Goal: Task Accomplishment & Management: Manage account settings

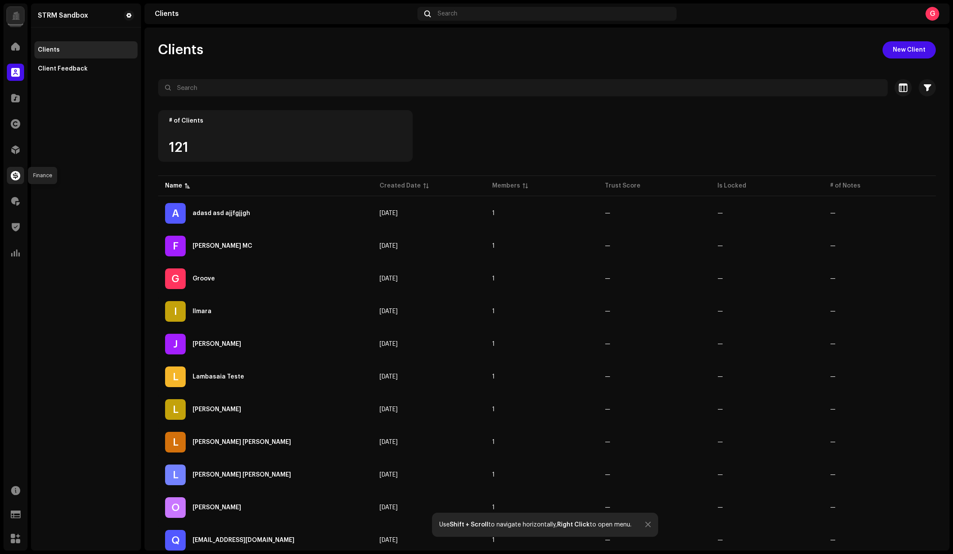
click at [12, 172] on span at bounding box center [15, 175] width 9 height 7
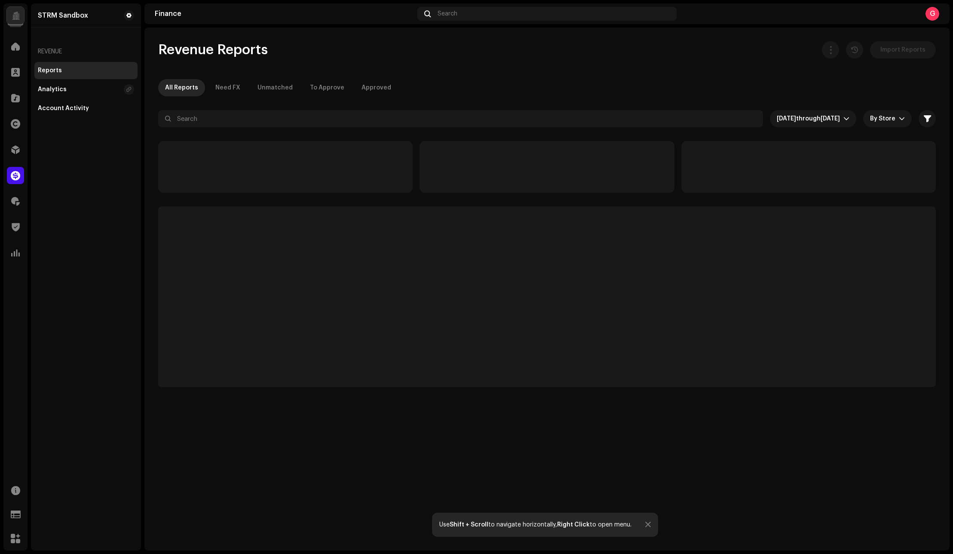
click at [13, 132] on div "Rights" at bounding box center [15, 124] width 24 height 24
click at [15, 126] on span at bounding box center [15, 123] width 9 height 7
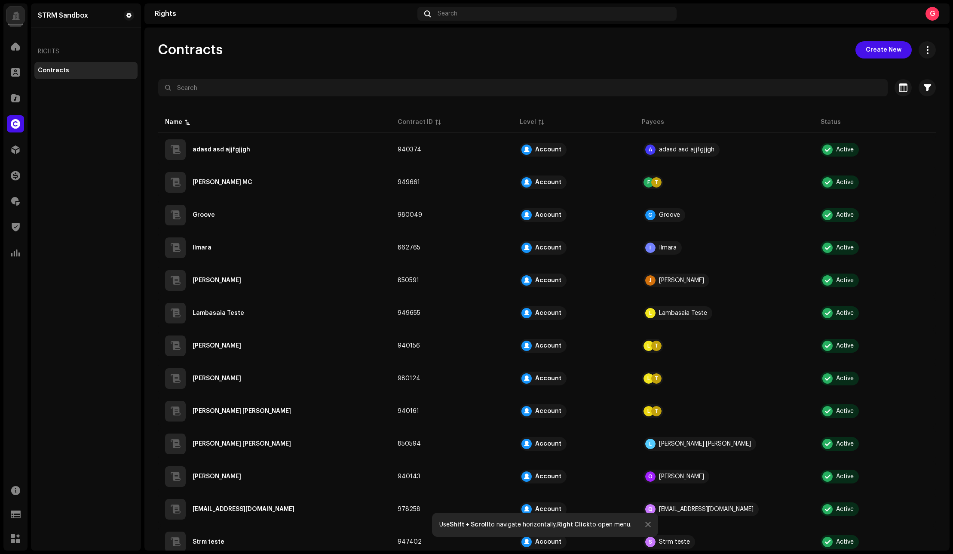
click at [75, 72] on div "Contracts" at bounding box center [86, 70] width 96 height 7
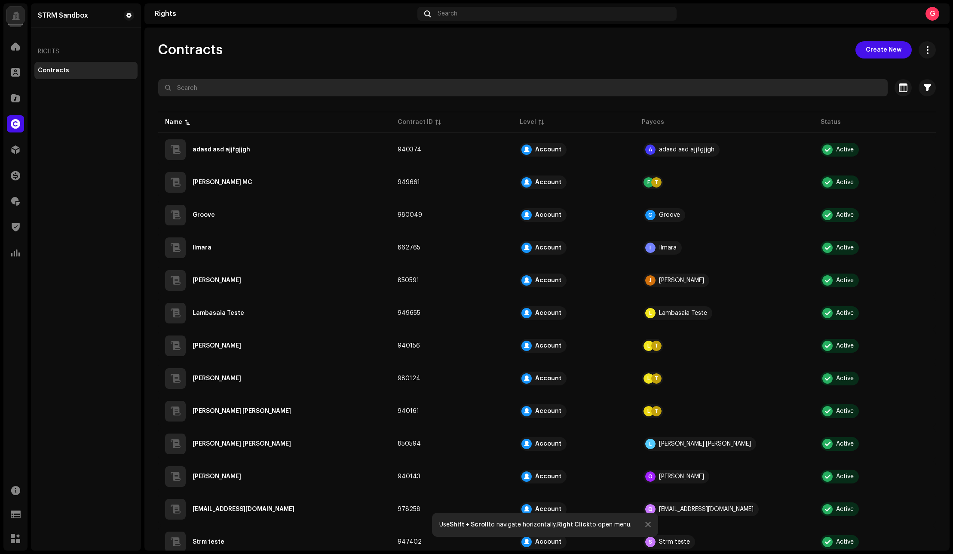
click at [219, 88] on input "text" at bounding box center [523, 87] width 730 height 17
paste input "980124"
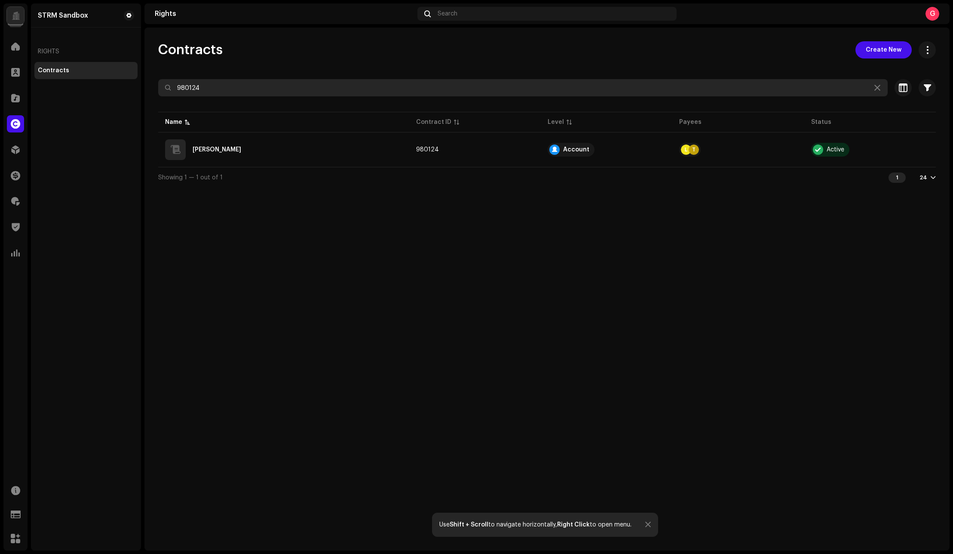
click at [247, 92] on input "980124" at bounding box center [523, 87] width 730 height 17
type input "[PERSON_NAME]"
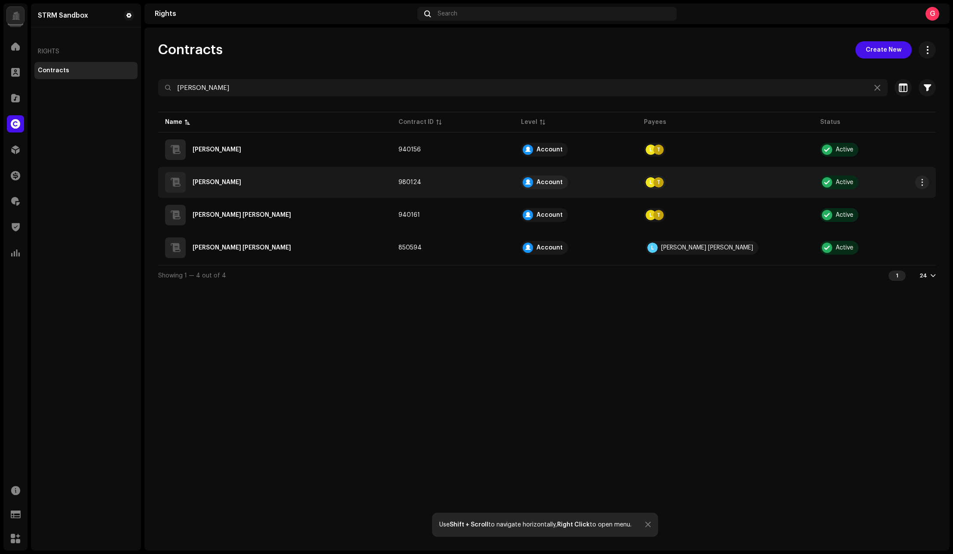
click at [269, 185] on div "[PERSON_NAME]" at bounding box center [275, 182] width 220 height 21
click at [926, 184] on button "button" at bounding box center [922, 182] width 14 height 14
click at [881, 232] on div "Deactivate" at bounding box center [881, 235] width 87 height 17
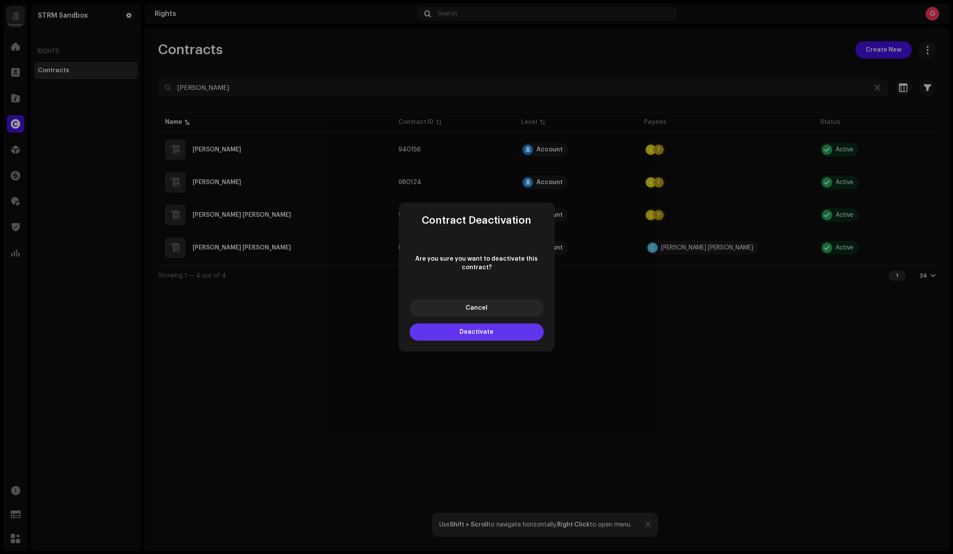
click at [515, 287] on button "Deactivate" at bounding box center [477, 331] width 134 height 17
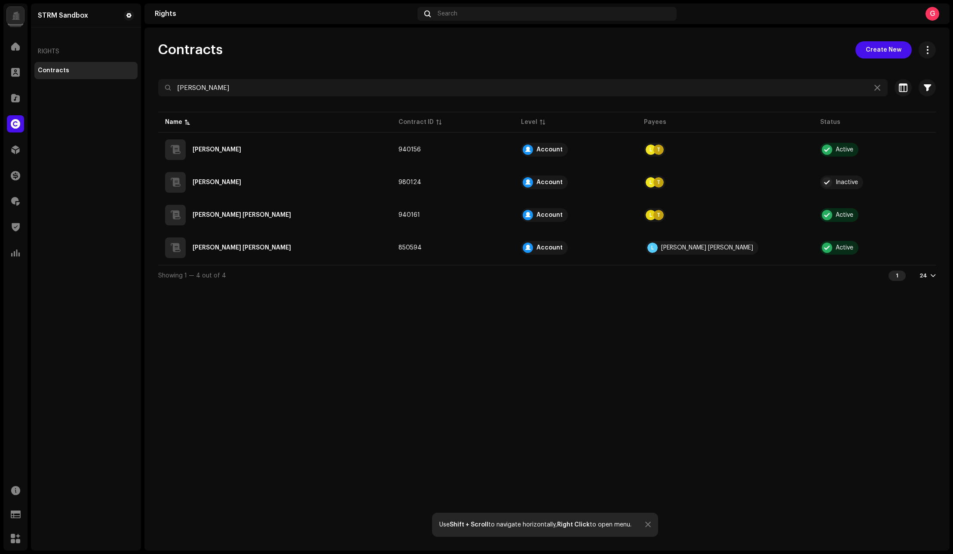
click at [951, 144] on div "STRM Sandbox Home Clients Catalog Rights Distribution Finance Royalties Trust &…" at bounding box center [476, 277] width 953 height 554
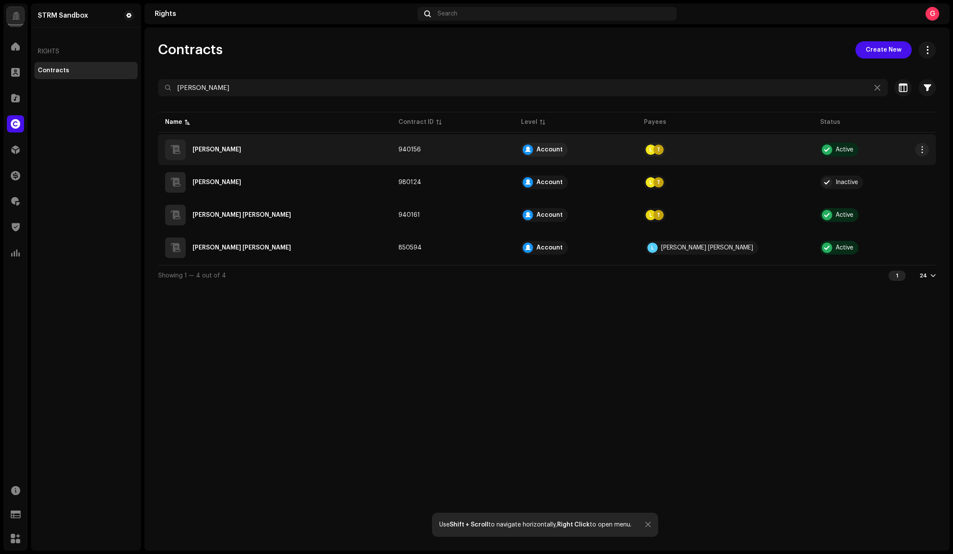
click at [664, 149] on div "T" at bounding box center [659, 149] width 10 height 10
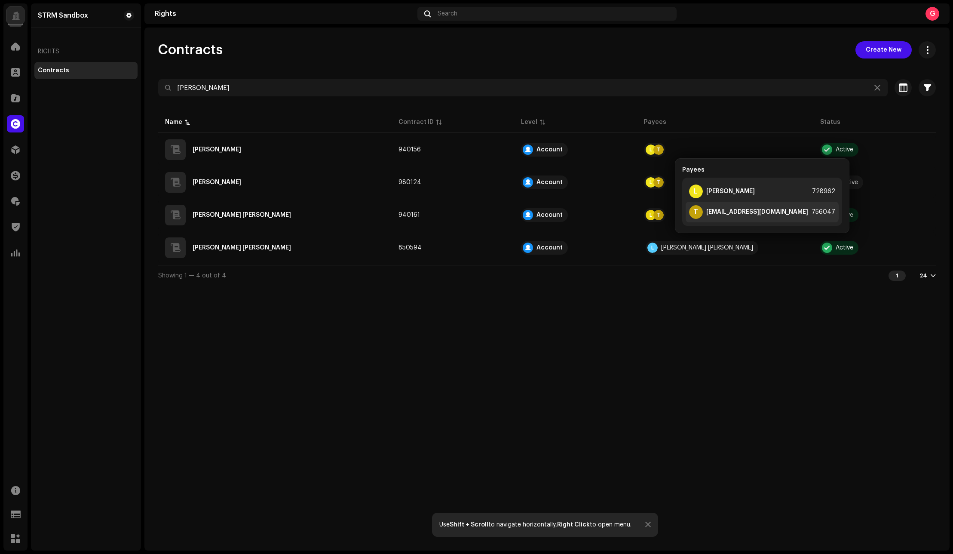
click at [752, 214] on div "[EMAIL_ADDRESS][DOMAIN_NAME]" at bounding box center [757, 212] width 102 height 7
click at [752, 213] on div "[EMAIL_ADDRESS][DOMAIN_NAME]" at bounding box center [757, 212] width 102 height 7
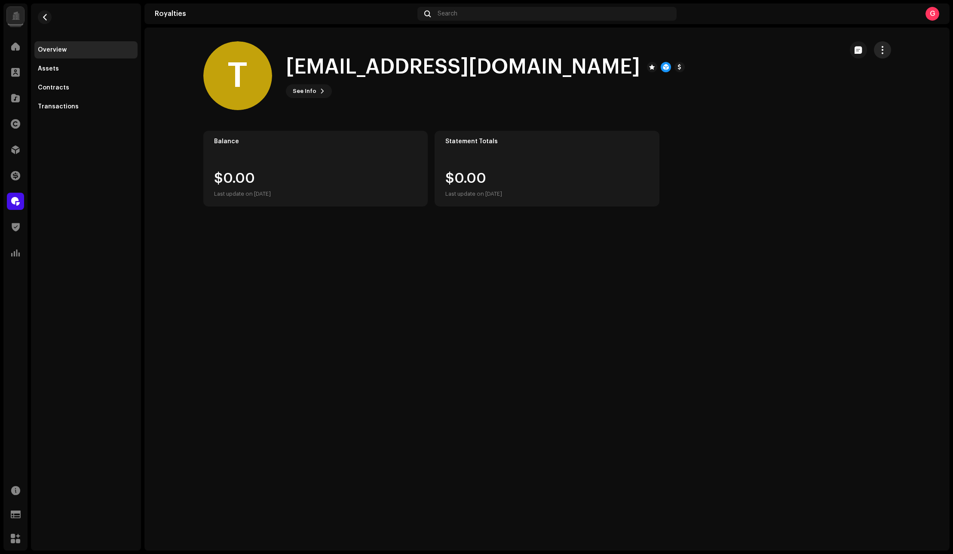
click at [886, 51] on span "button" at bounding box center [882, 49] width 8 height 7
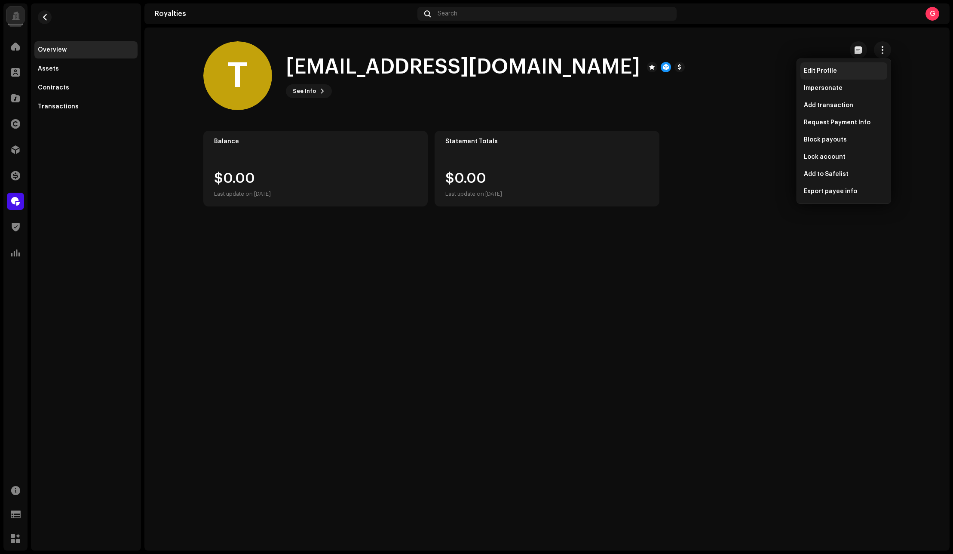
click at [868, 74] on div "Edit Profile" at bounding box center [844, 70] width 87 height 17
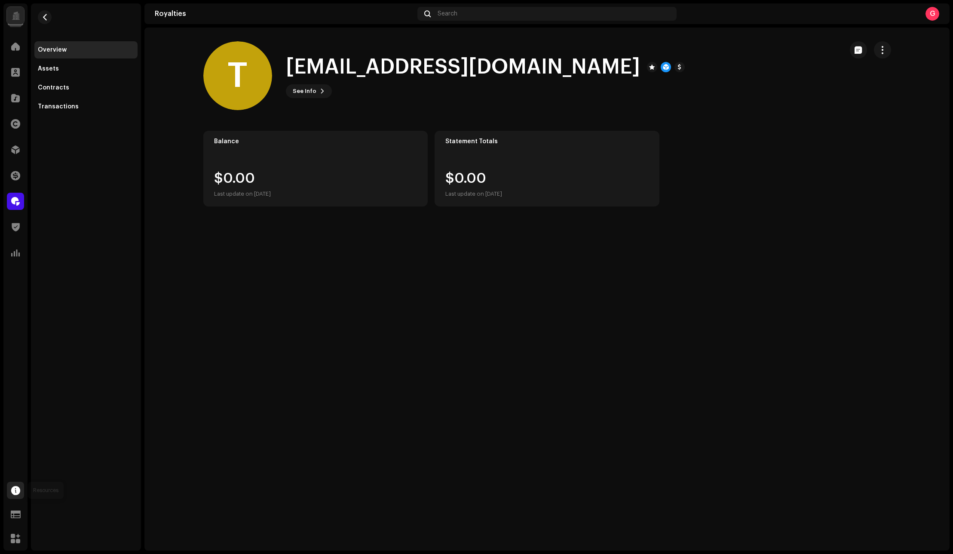
click at [21, 287] on div at bounding box center [15, 490] width 17 height 17
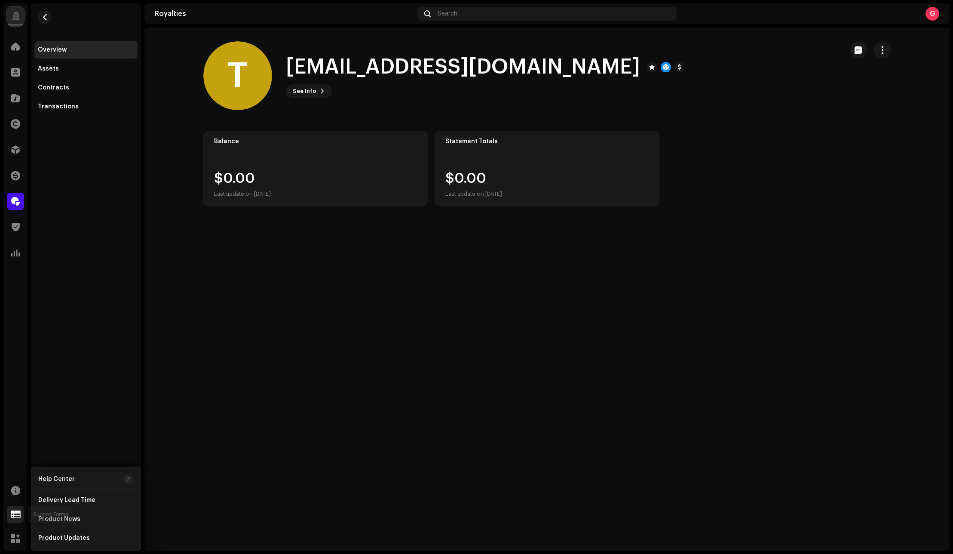
click at [21, 287] on div at bounding box center [15, 514] width 17 height 17
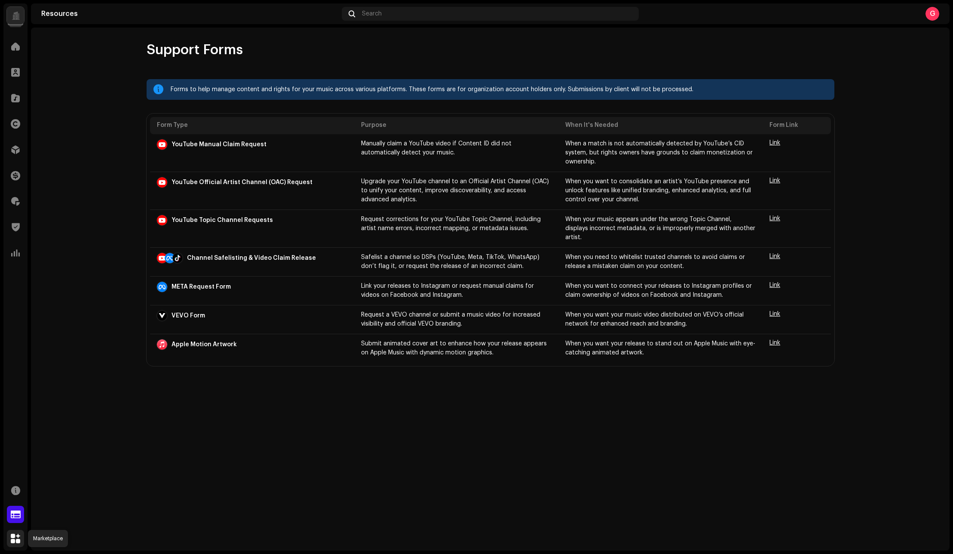
click at [18, 287] on span at bounding box center [15, 538] width 9 height 7
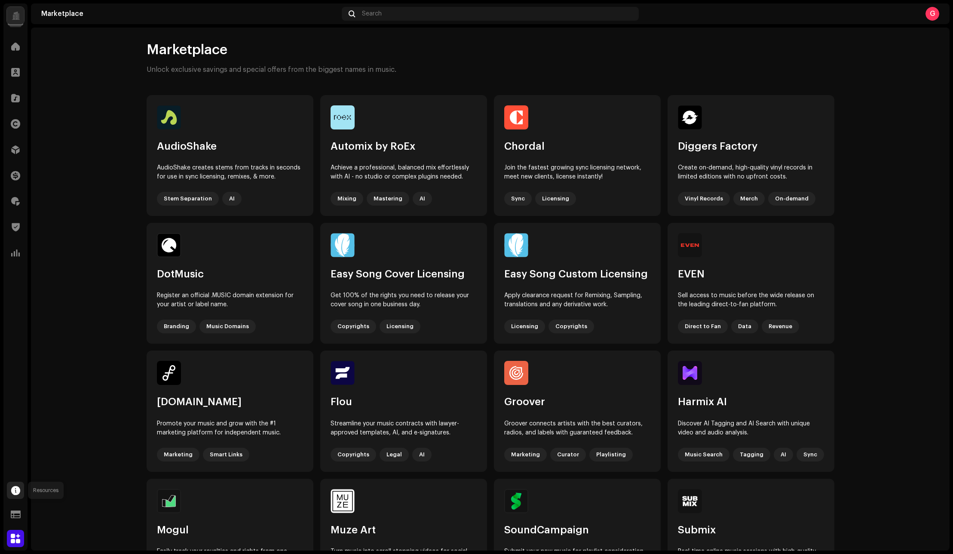
click at [16, 287] on span at bounding box center [15, 490] width 9 height 7
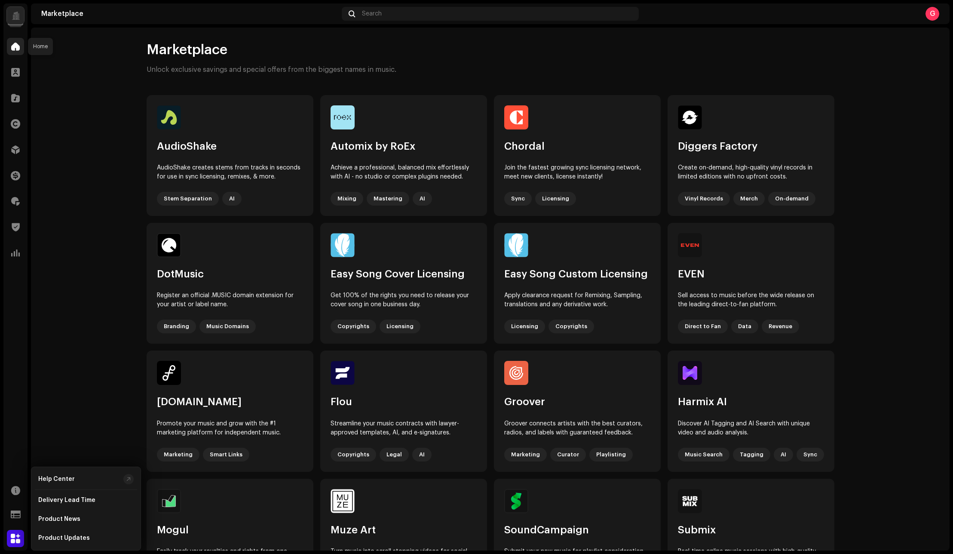
click at [20, 43] on div at bounding box center [15, 46] width 17 height 17
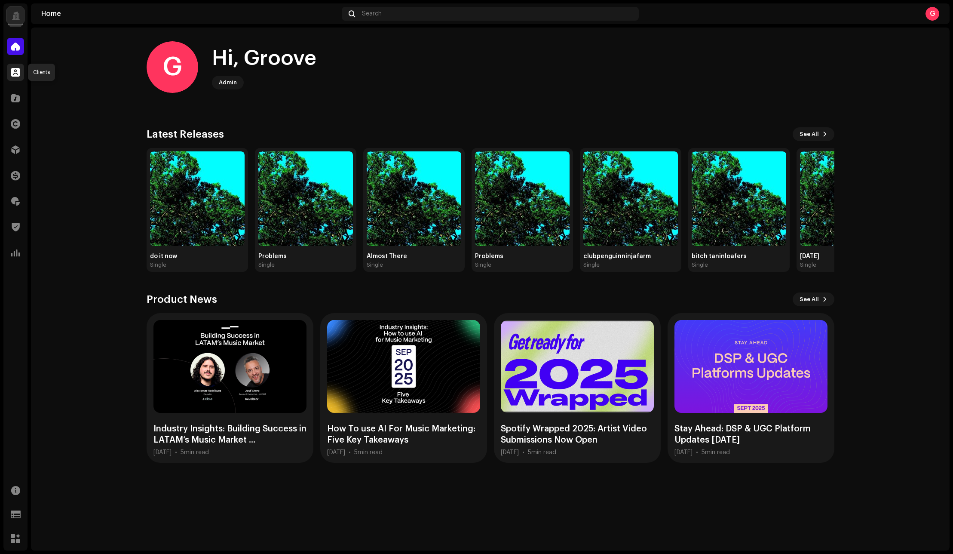
click at [18, 75] on span at bounding box center [15, 72] width 9 height 7
